Goal: Task Accomplishment & Management: Use online tool/utility

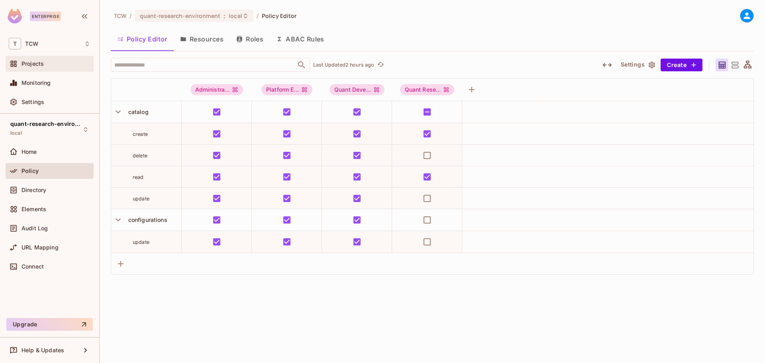
click at [38, 65] on span "Projects" at bounding box center [33, 64] width 22 height 6
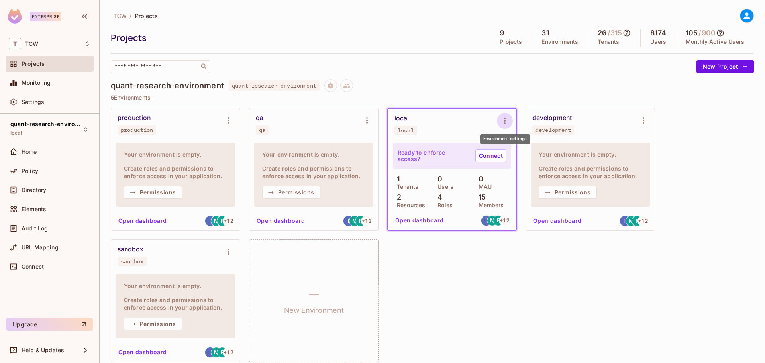
click at [506, 120] on icon "Environment settings" at bounding box center [505, 121] width 10 height 10
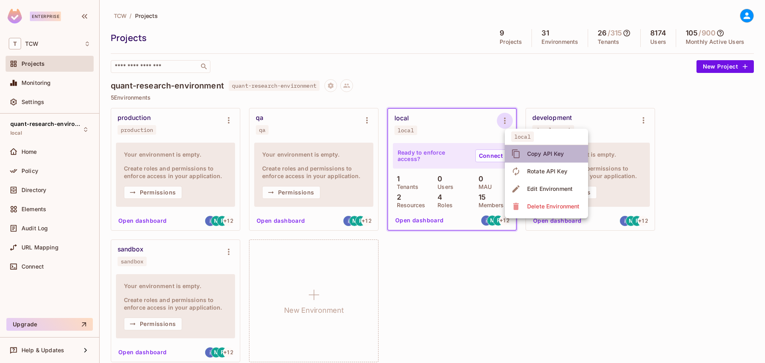
click at [536, 151] on div "Copy API Key" at bounding box center [545, 154] width 37 height 8
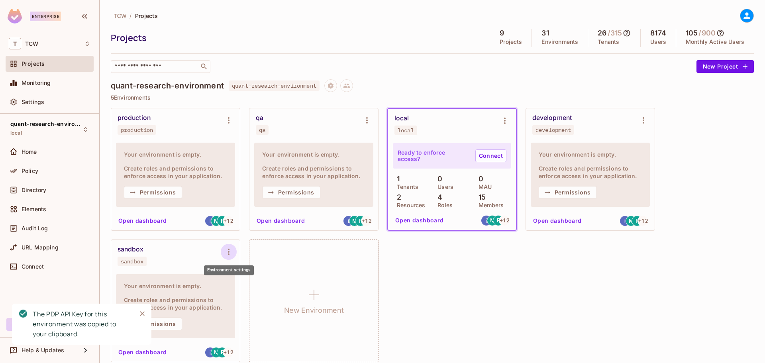
click at [227, 252] on icon "Environment settings" at bounding box center [229, 252] width 10 height 10
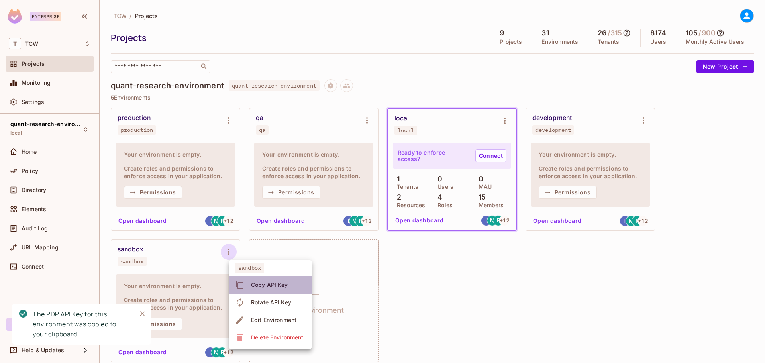
click at [272, 284] on div "Copy API Key" at bounding box center [269, 285] width 37 height 8
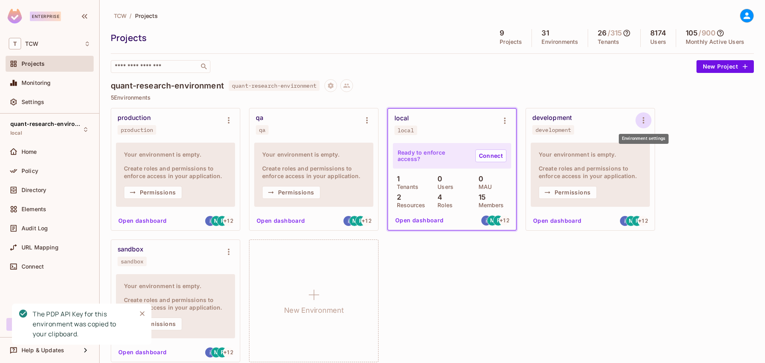
click at [642, 120] on icon "Environment settings" at bounding box center [643, 120] width 10 height 10
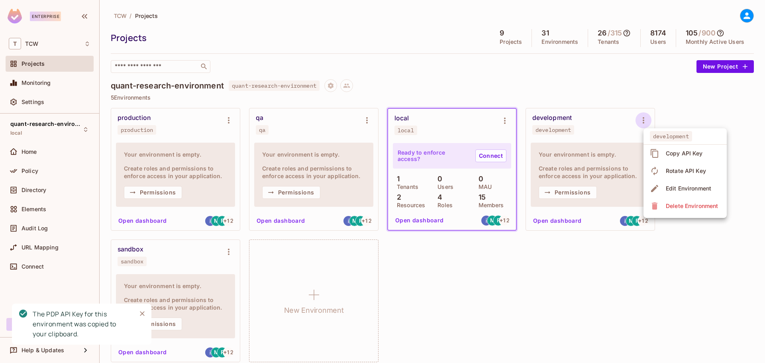
click at [672, 154] on div "Copy API Key" at bounding box center [683, 153] width 37 height 8
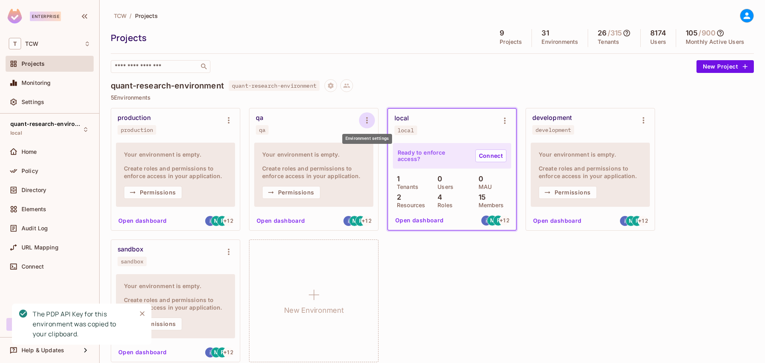
click at [369, 120] on icon "Environment settings" at bounding box center [367, 120] width 10 height 10
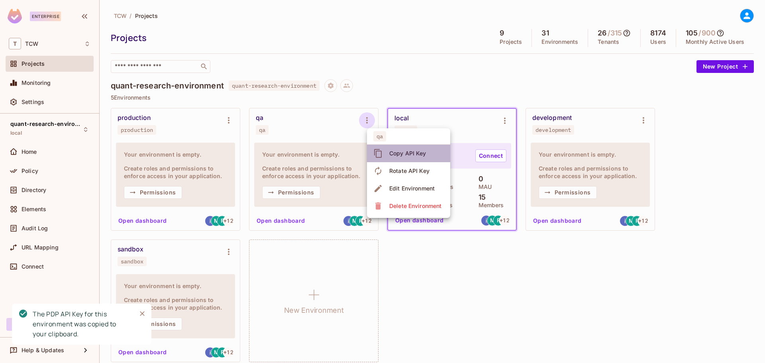
click at [412, 151] on div "Copy API Key" at bounding box center [407, 153] width 37 height 8
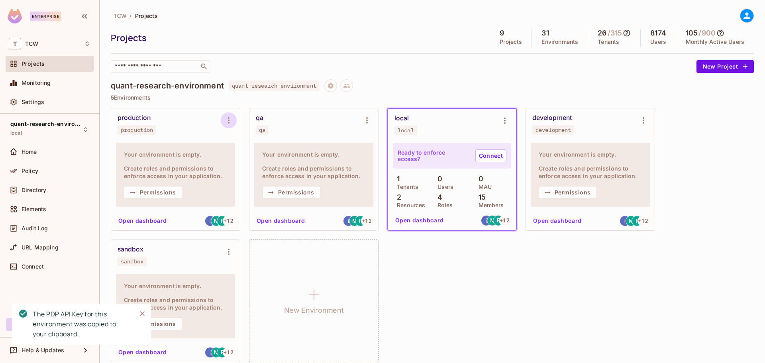
click at [229, 120] on icon "Environment settings" at bounding box center [229, 120] width 10 height 10
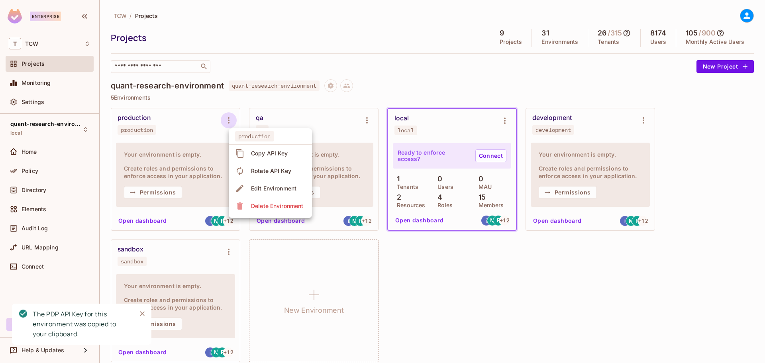
click at [278, 149] on span "Copy API Key" at bounding box center [269, 153] width 42 height 13
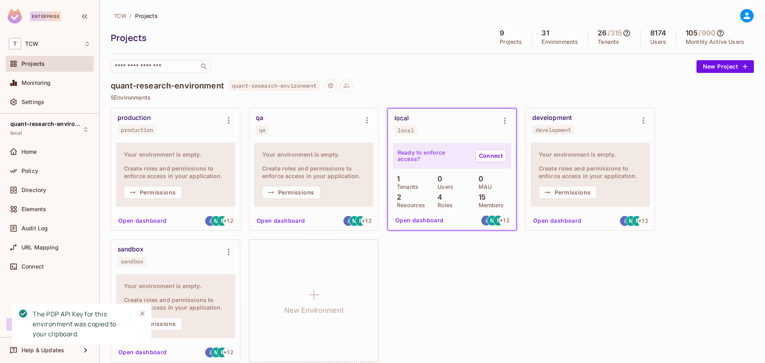
click at [427, 220] on button "Open dashboard" at bounding box center [419, 220] width 55 height 13
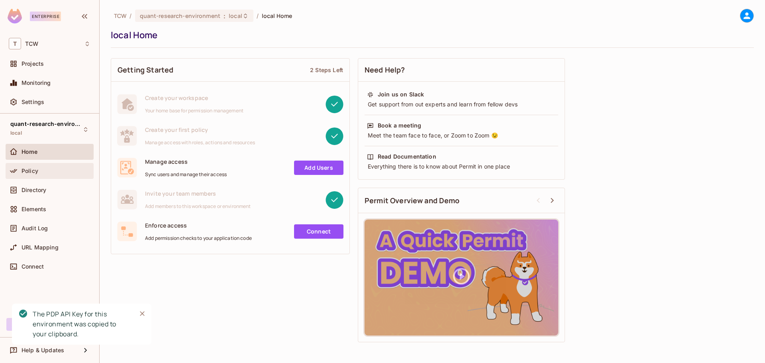
click at [39, 173] on div "Policy" at bounding box center [56, 171] width 69 height 6
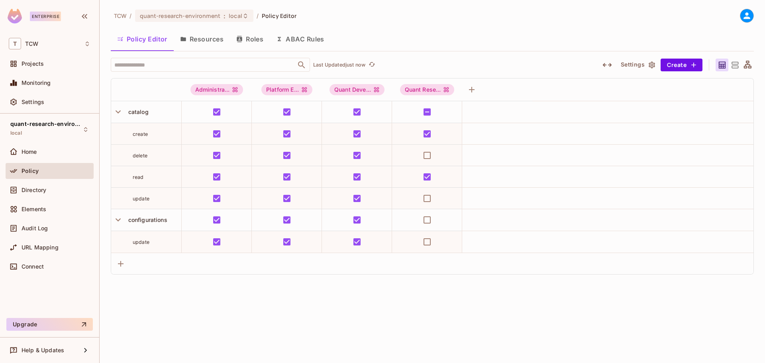
click at [174, 299] on div "TCW / quant-research-environment : local / Policy Editor Policy Editor Resource…" at bounding box center [432, 181] width 665 height 363
